Goal: Use online tool/utility: Utilize a website feature to perform a specific function

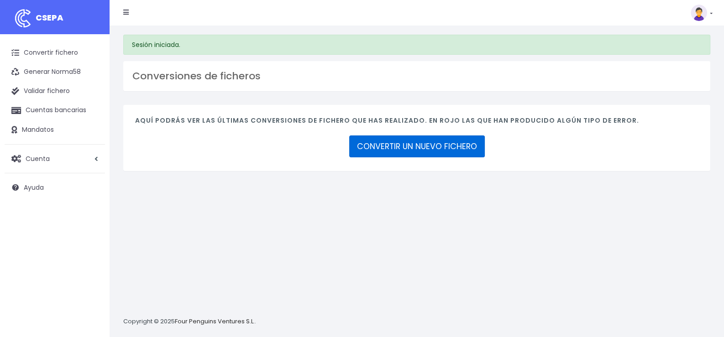
click at [422, 147] on link "CONVERTIR UN NUEVO FICHERO" at bounding box center [417, 147] width 136 height 22
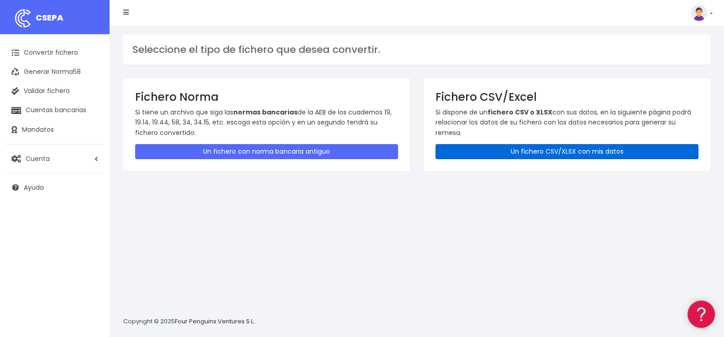
click at [566, 153] on link "Un fichero CSV/XLSX con mis datos" at bounding box center [567, 151] width 263 height 15
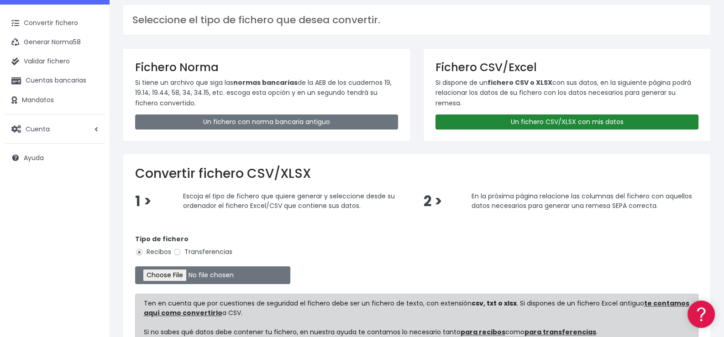
scroll to position [45, 0]
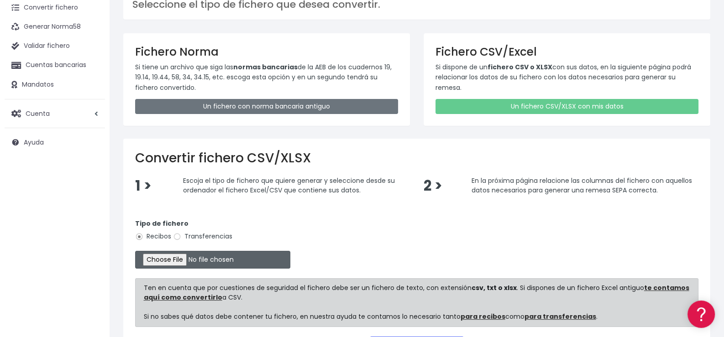
click at [195, 261] on input "file" at bounding box center [212, 260] width 155 height 18
type input "C:\fakepath\Remesa Material 2.xlsx"
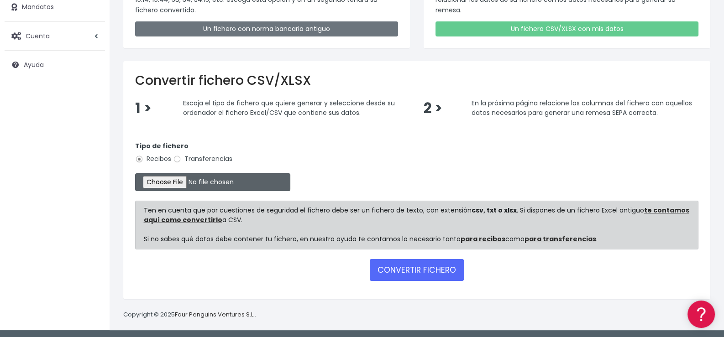
scroll to position [123, 0]
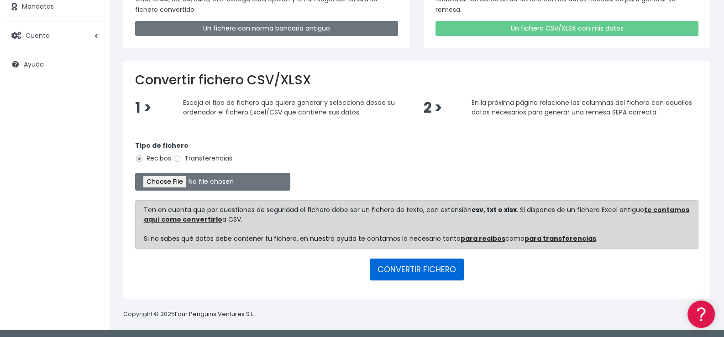
click at [422, 267] on button "CONVERTIR FICHERO" at bounding box center [417, 270] width 94 height 22
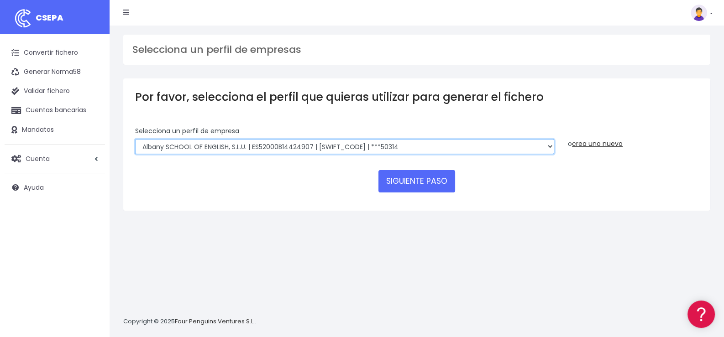
click at [251, 148] on select "Albany SCHOOL OF ENGLISH, S.L.U. | ES52000B14424907 | BSABESBBXXX | ***50314 Ro…" at bounding box center [344, 147] width 419 height 16
select select "1626"
click at [135, 139] on select "Albany SCHOOL OF ENGLISH, S.L.U. | ES52000B14424907 | BSABESBBXXX | ***50314 Ro…" at bounding box center [344, 147] width 419 height 16
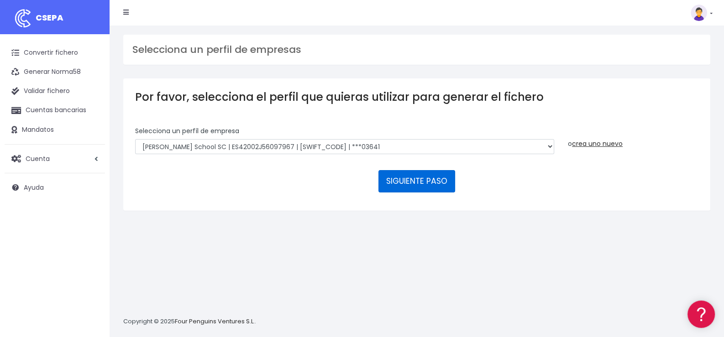
click at [418, 183] on button "SIGUIENTE PASO" at bounding box center [417, 181] width 77 height 22
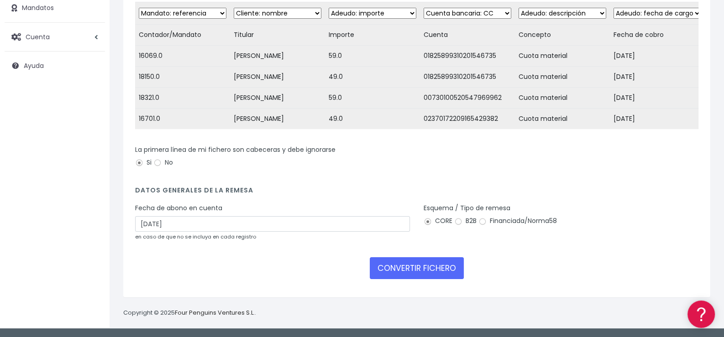
scroll to position [147, 0]
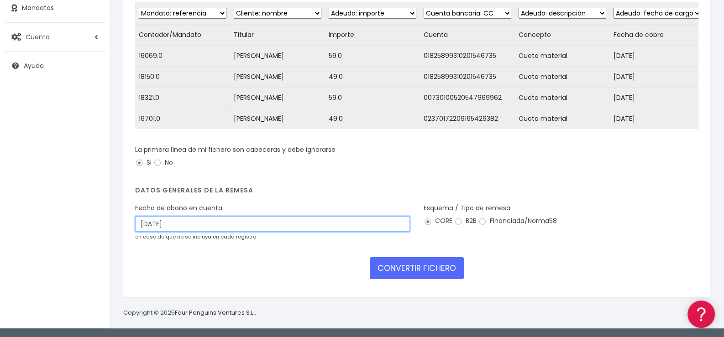
click at [219, 224] on input "09/10/2025" at bounding box center [272, 224] width 275 height 16
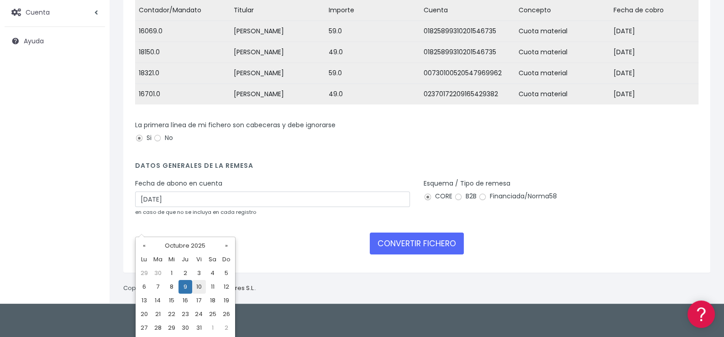
click at [199, 285] on td "10" at bounding box center [199, 287] width 14 height 14
type input "10/10/2025"
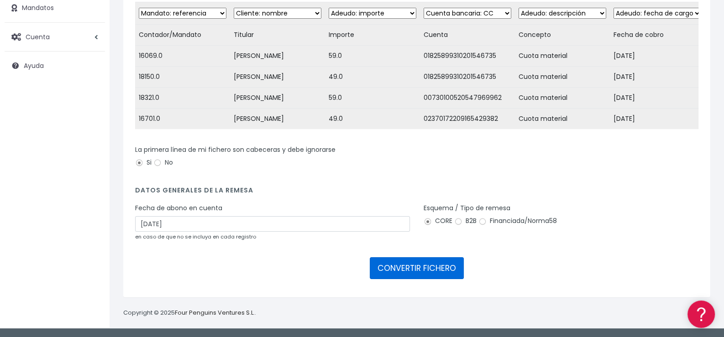
click at [420, 269] on button "CONVERTIR FICHERO" at bounding box center [417, 269] width 94 height 22
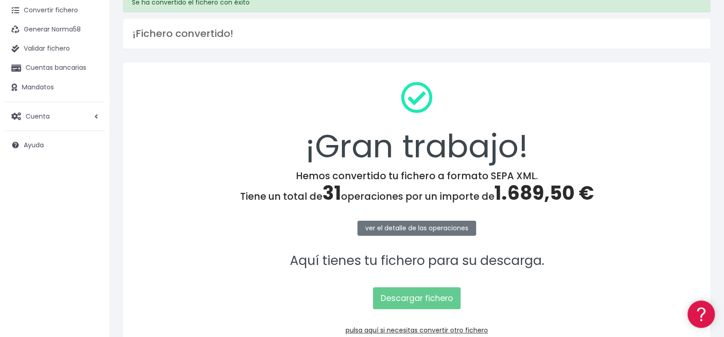
scroll to position [98, 0]
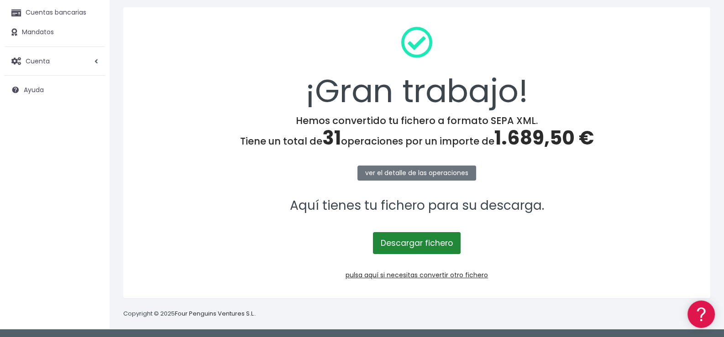
click at [418, 245] on link "Descargar fichero" at bounding box center [417, 243] width 88 height 22
click at [240, 185] on div "¡Gran trabajo! Hemos convertido tu fichero a formato SEPA XML. Tiene un total d…" at bounding box center [416, 152] width 587 height 291
